Goal: Transaction & Acquisition: Purchase product/service

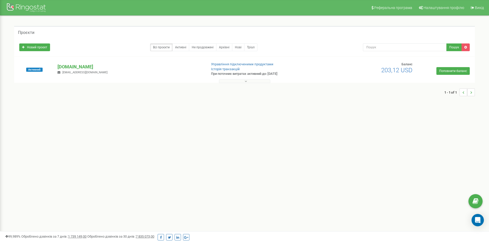
click at [237, 80] on button at bounding box center [244, 81] width 51 height 4
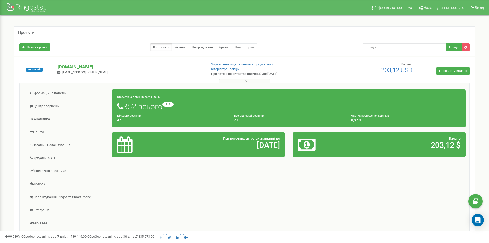
click at [237, 80] on button at bounding box center [244, 81] width 51 height 4
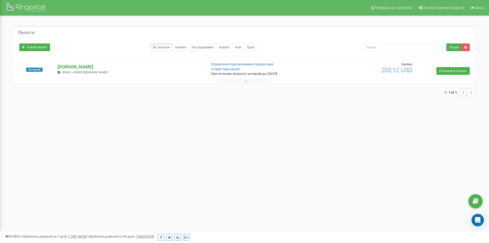
click at [236, 80] on button at bounding box center [244, 81] width 51 height 4
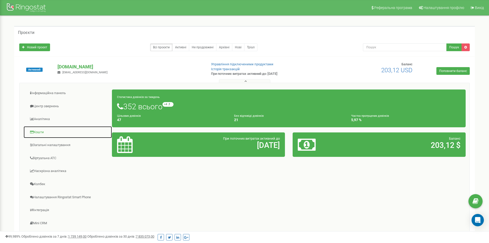
click at [49, 131] on link "Кошти" at bounding box center [67, 132] width 89 height 13
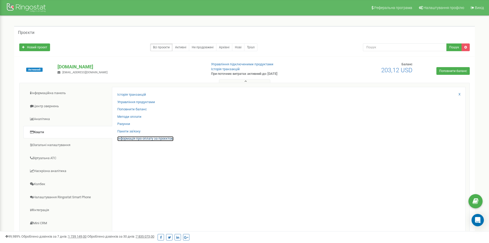
click at [148, 140] on link "Інформація про оплату за проєктом" at bounding box center [145, 138] width 56 height 5
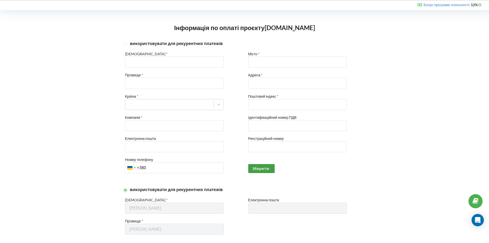
scroll to position [31, 0]
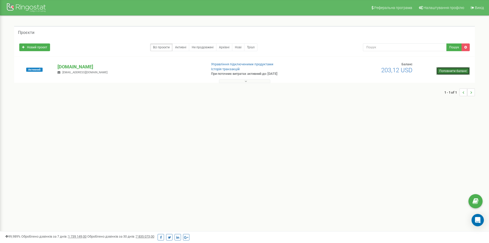
click at [451, 68] on link "Поповнити баланс" at bounding box center [453, 71] width 33 height 8
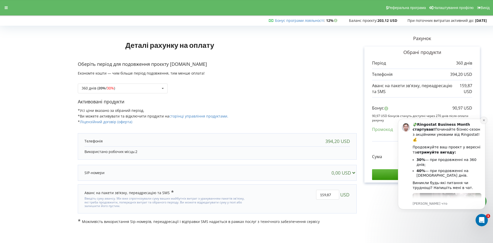
click at [483, 121] on icon "Dismiss notification" at bounding box center [484, 120] width 3 height 3
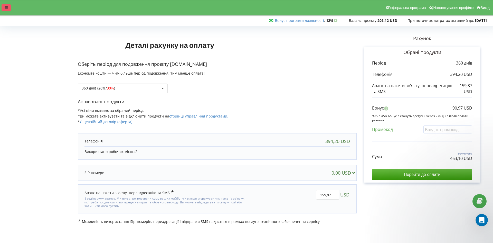
click at [10, 8] on div at bounding box center [6, 7] width 9 height 7
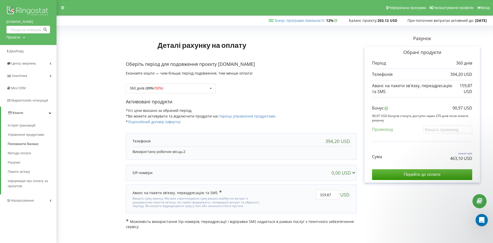
click at [32, 10] on img at bounding box center [28, 11] width 44 height 13
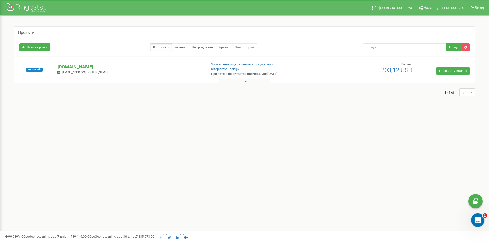
click at [480, 223] on div "Открыть службу сообщений Intercom" at bounding box center [477, 219] width 17 height 17
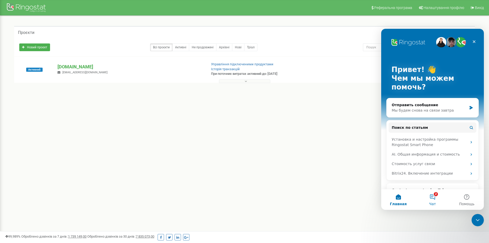
click at [427, 195] on button "2 Чат" at bounding box center [433, 199] width 34 height 21
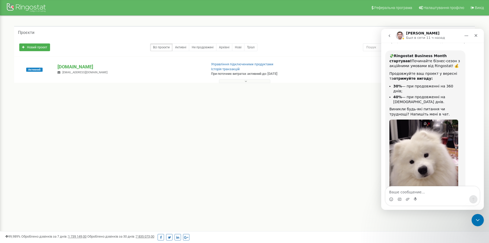
scroll to position [25, 0]
click at [478, 35] on icon "Закрыть" at bounding box center [476, 35] width 4 height 4
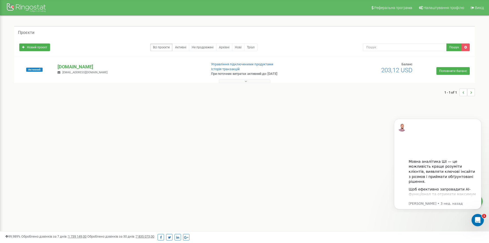
scroll to position [0, 0]
